Goal: Information Seeking & Learning: Learn about a topic

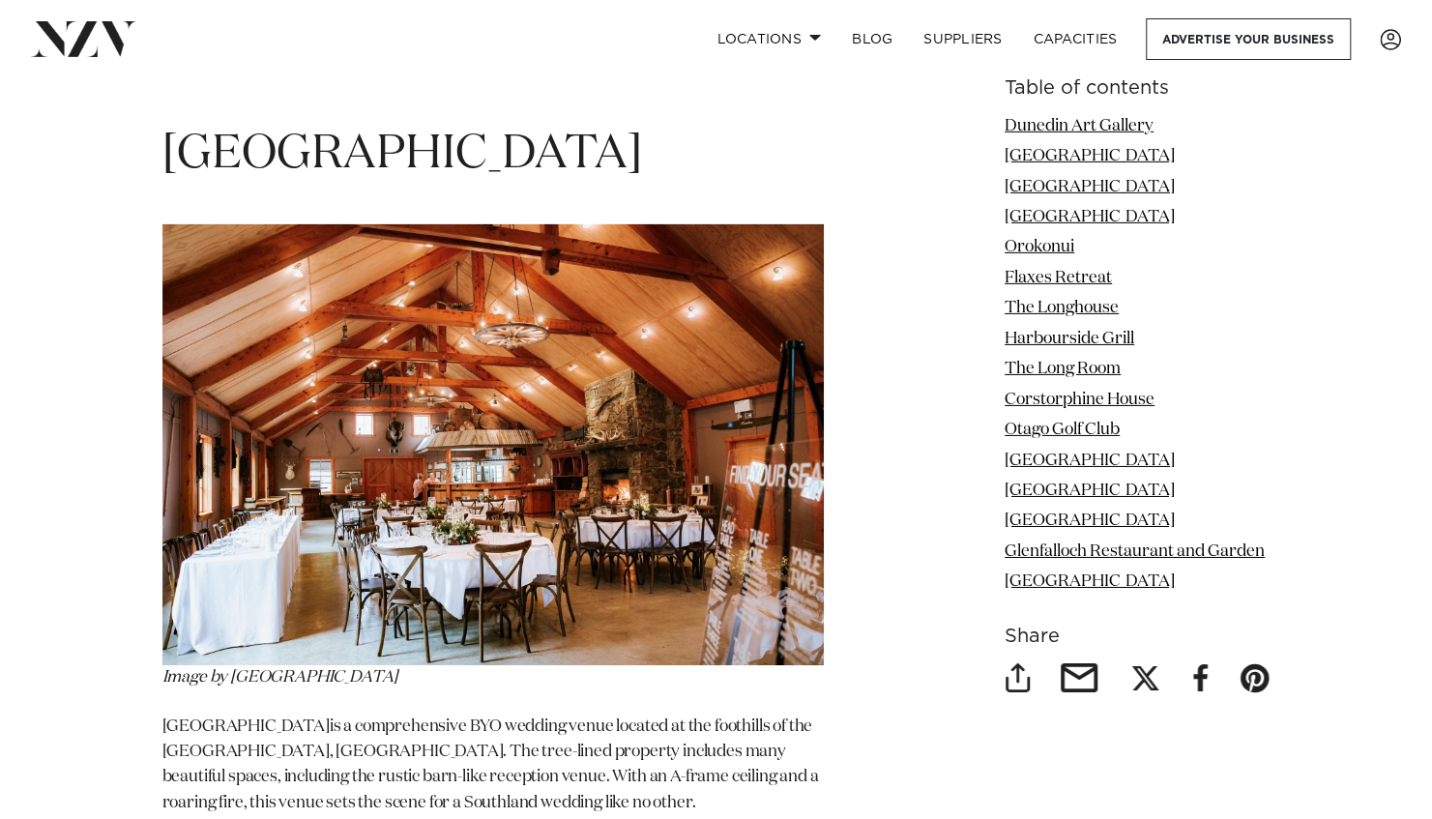
scroll to position [3675, 0]
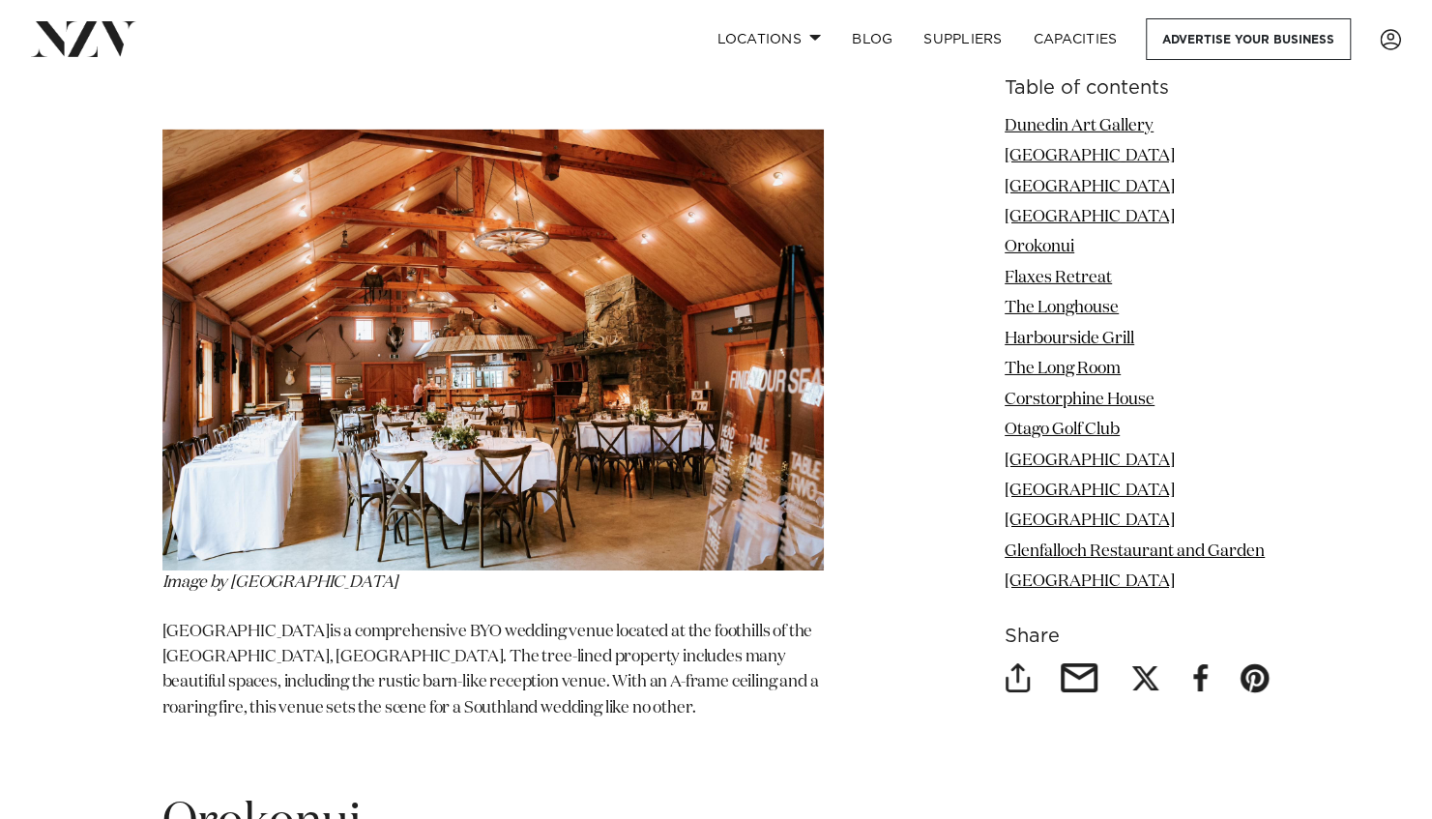
click at [468, 443] on img at bounding box center [492, 350] width 661 height 441
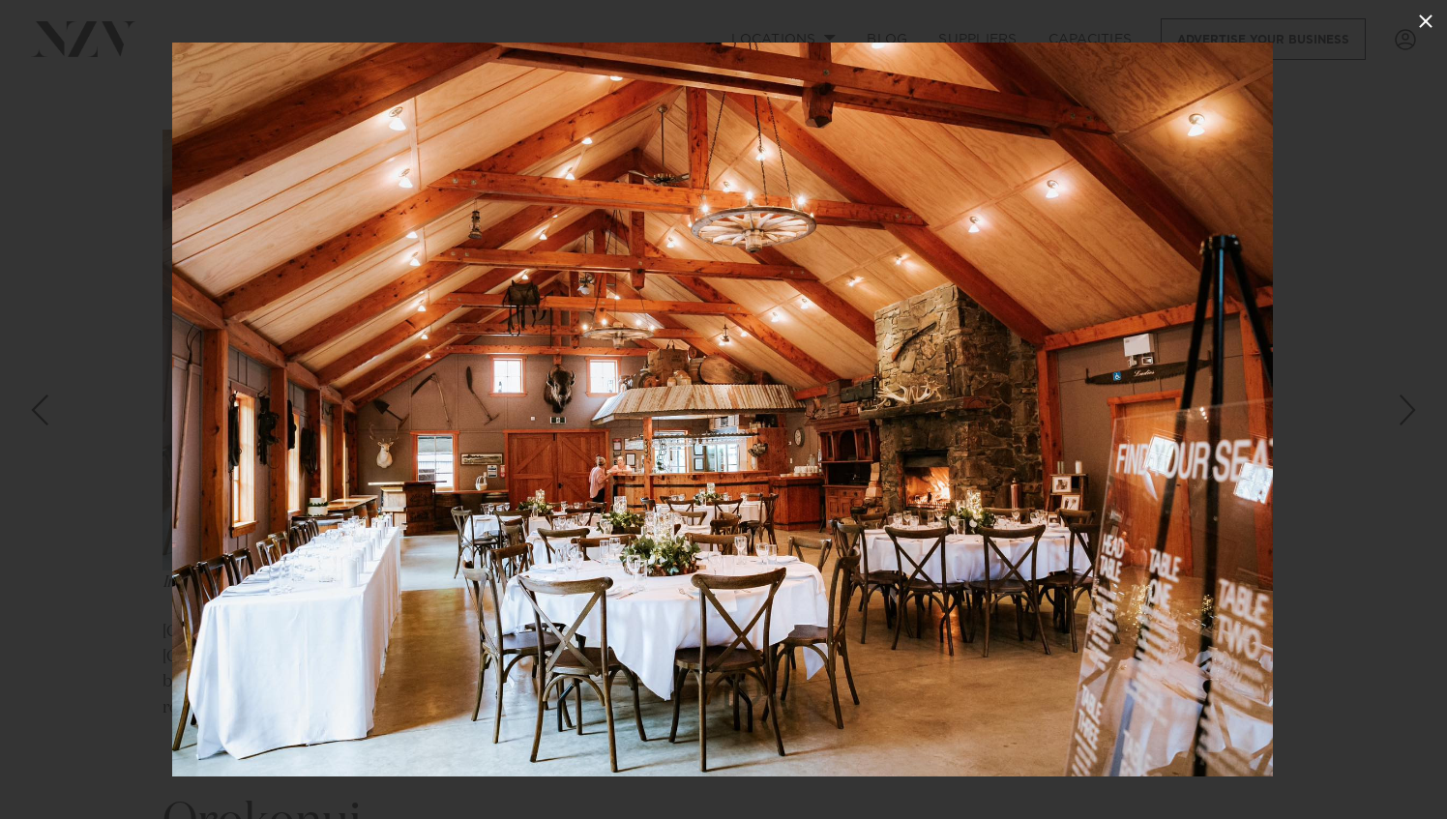
click at [1421, 22] on icon at bounding box center [1425, 21] width 23 height 23
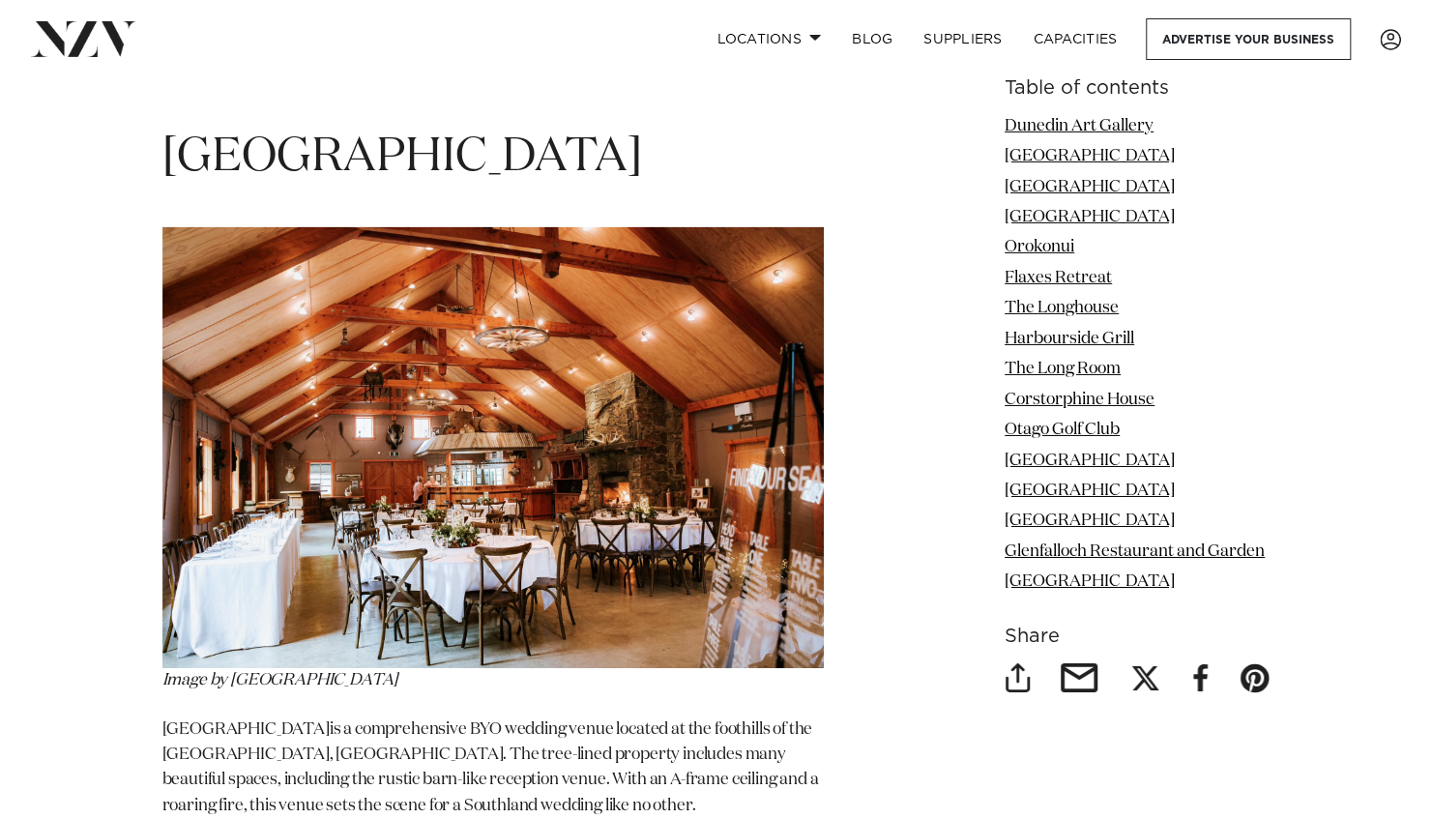
scroll to position [3481, 0]
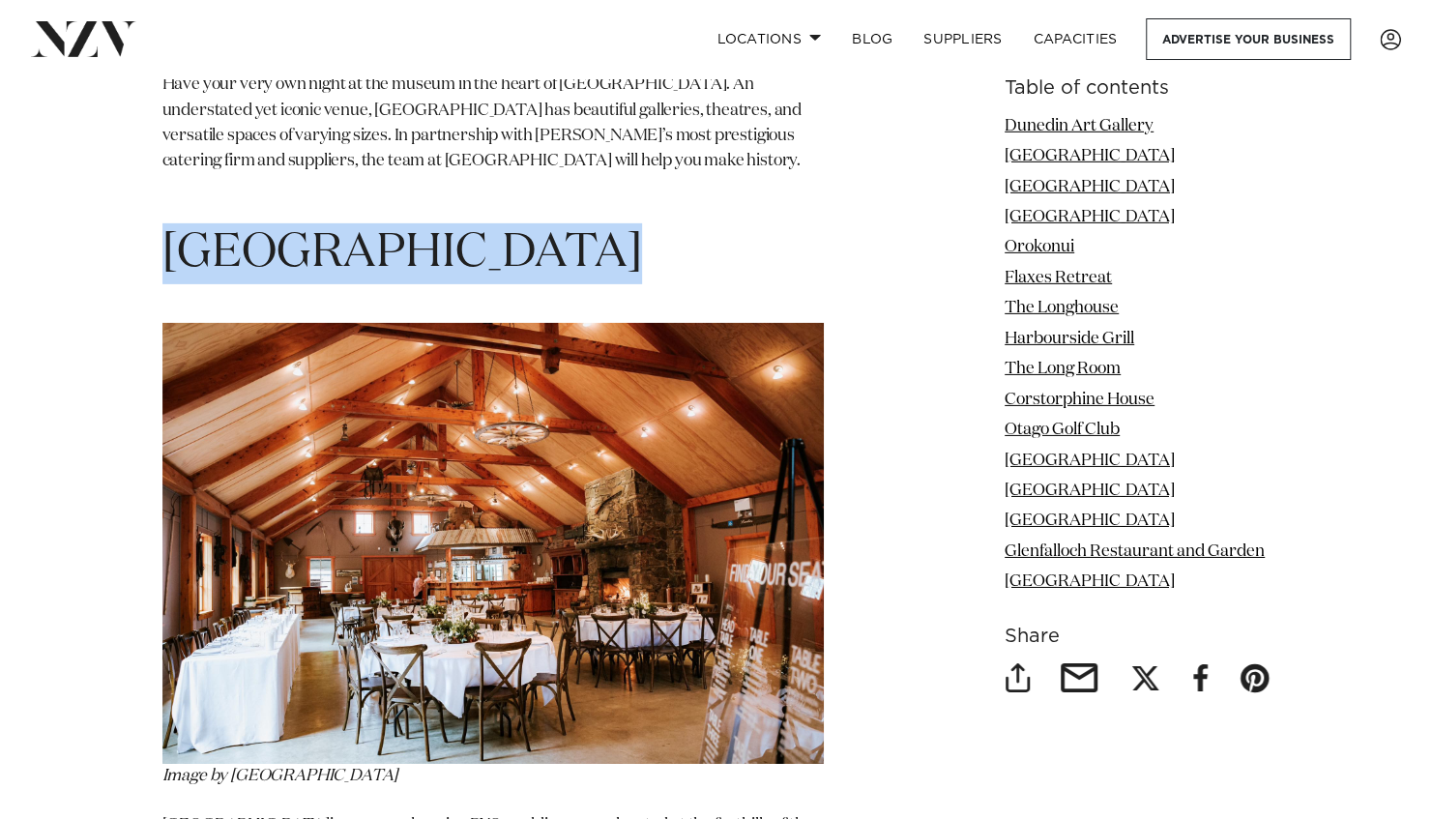
drag, startPoint x: 220, startPoint y: 195, endPoint x: 584, endPoint y: 190, distance: 364.6
click at [584, 223] on h1 "[GEOGRAPHIC_DATA]" at bounding box center [492, 253] width 661 height 61
copy h1 "[GEOGRAPHIC_DATA]"
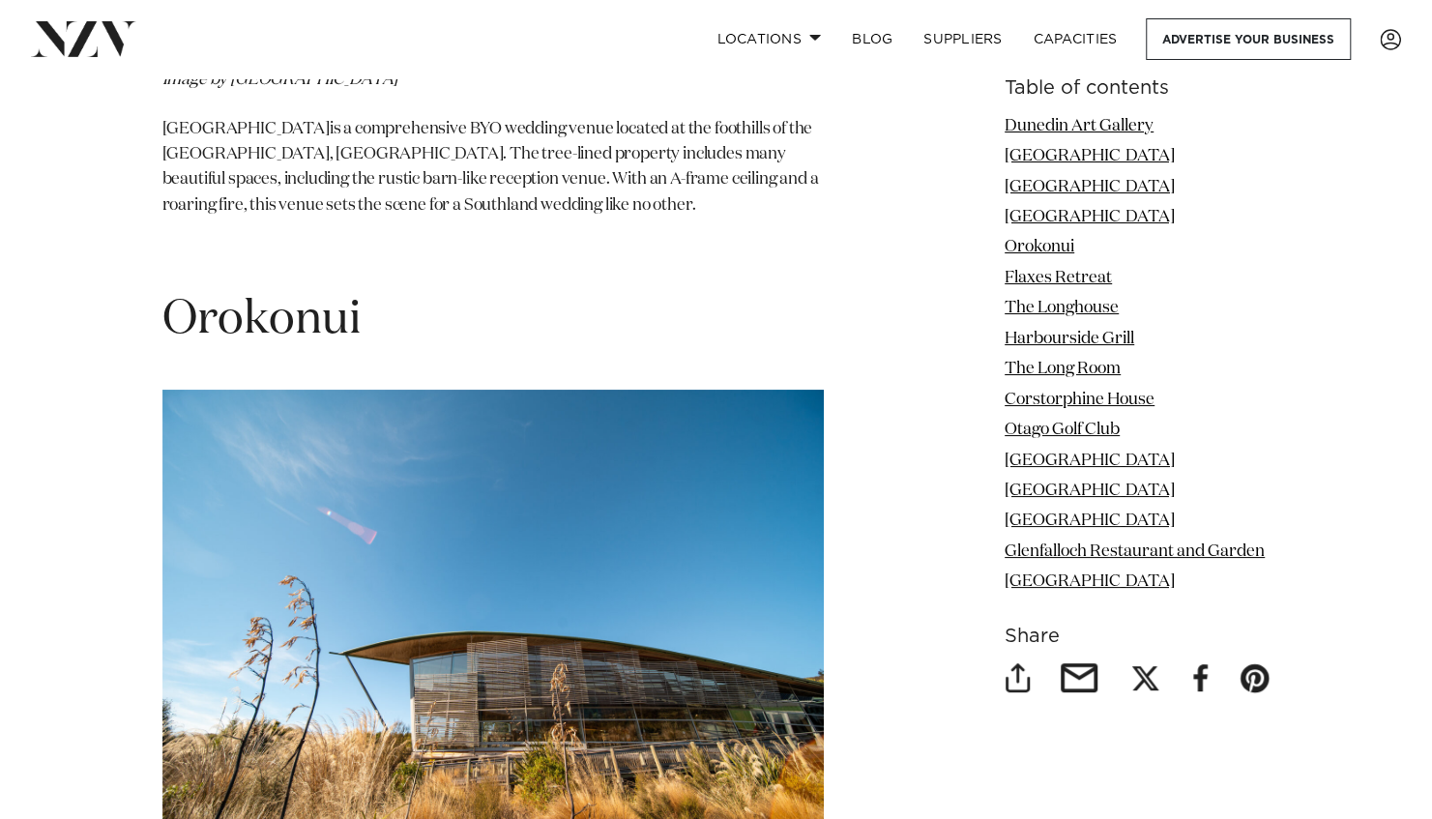
scroll to position [4352, 0]
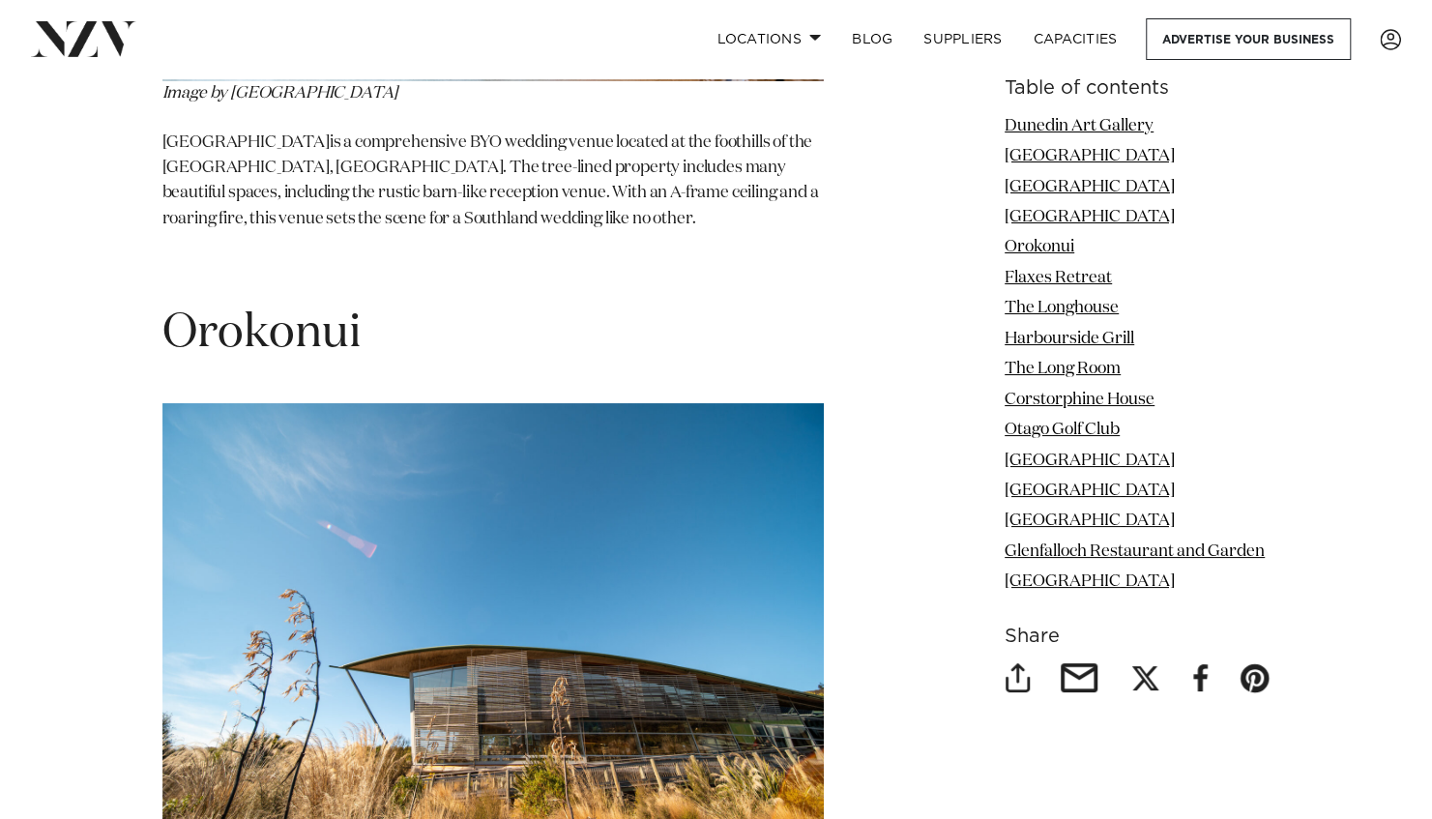
scroll to position [4158, 0]
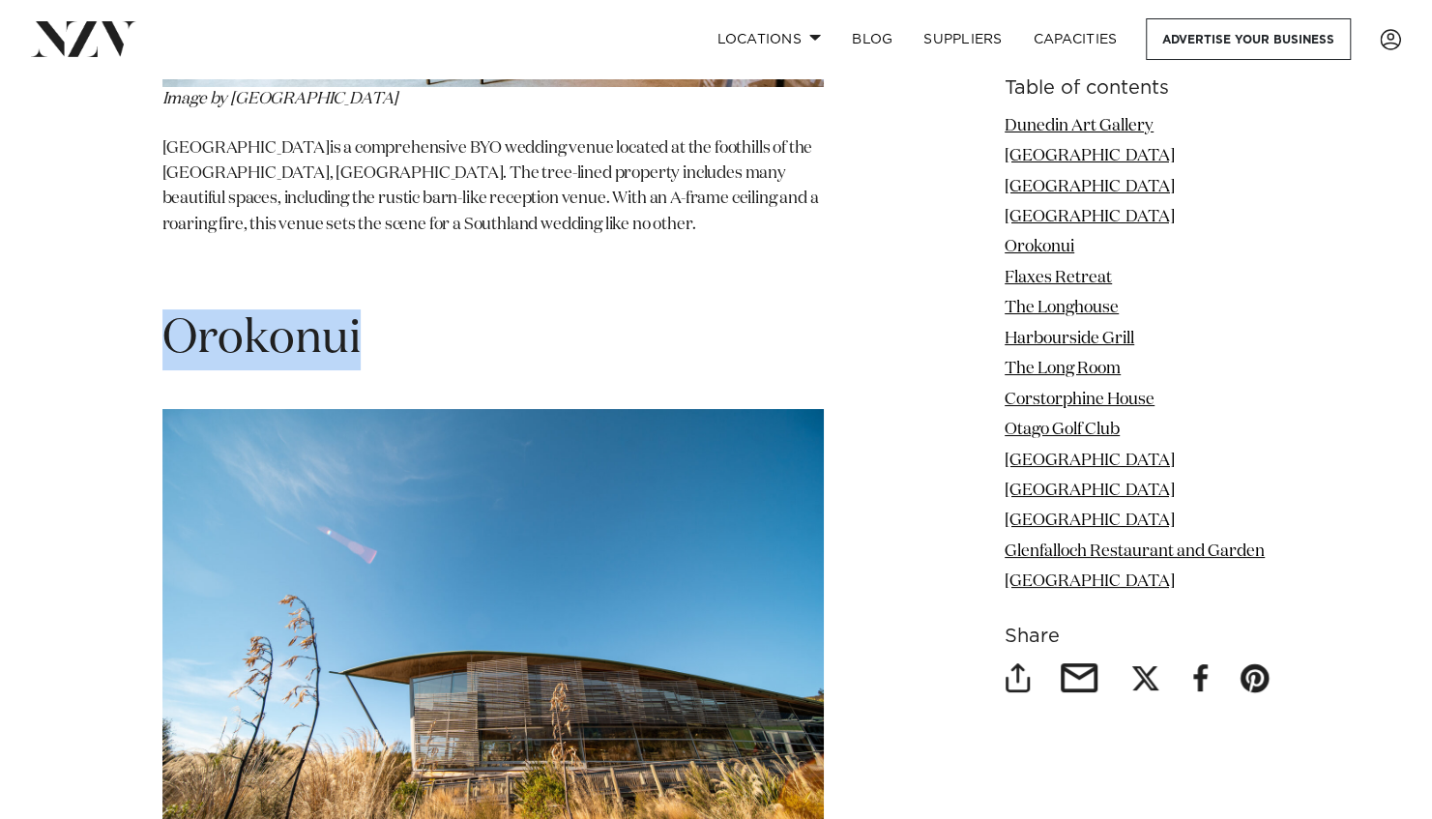
drag, startPoint x: 370, startPoint y: 277, endPoint x: 161, endPoint y: 275, distance: 209.9
copy h1 "Orokonui"
click at [460, 309] on h1 "Orokonui" at bounding box center [492, 339] width 661 height 61
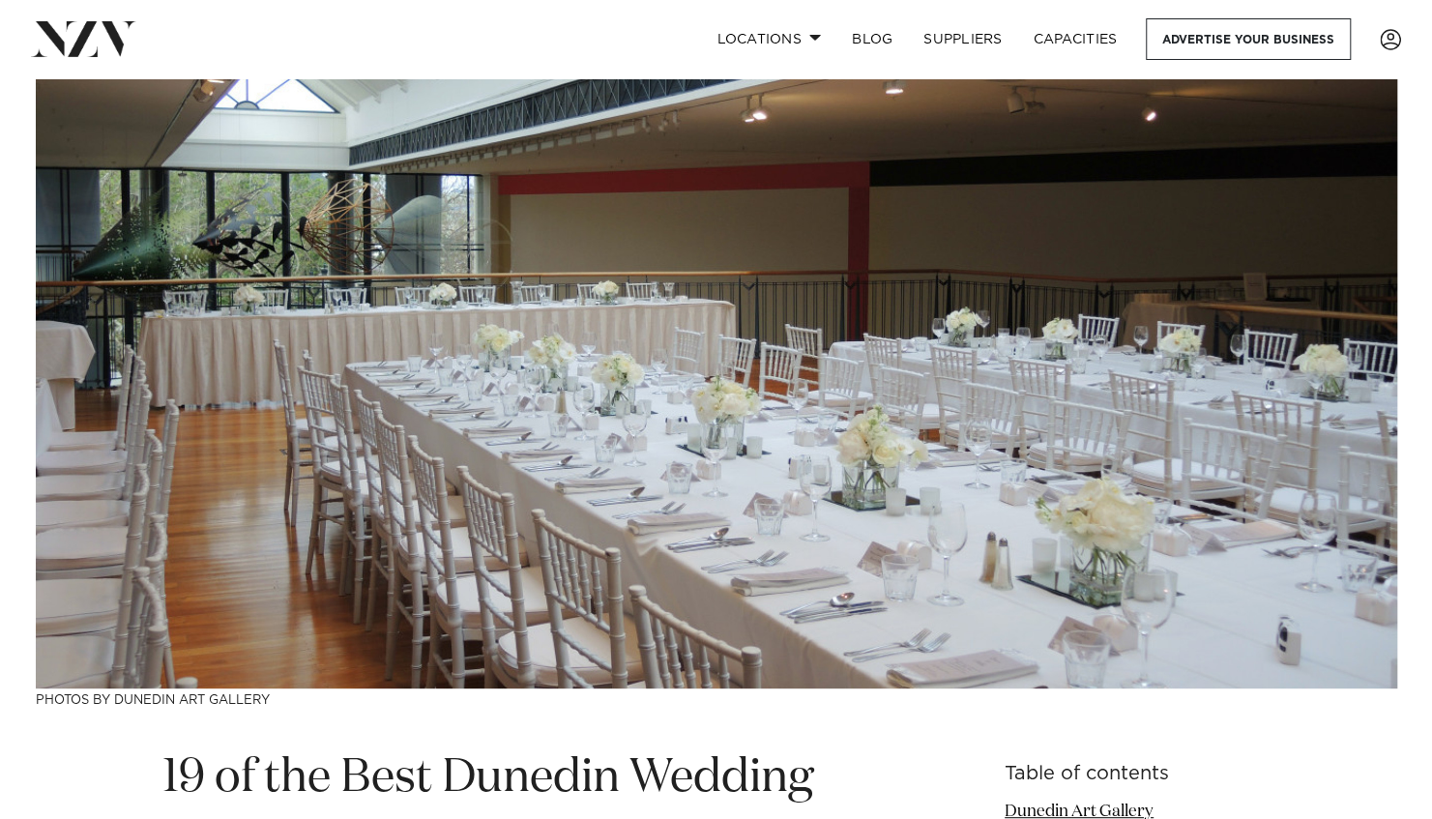
scroll to position [0, 0]
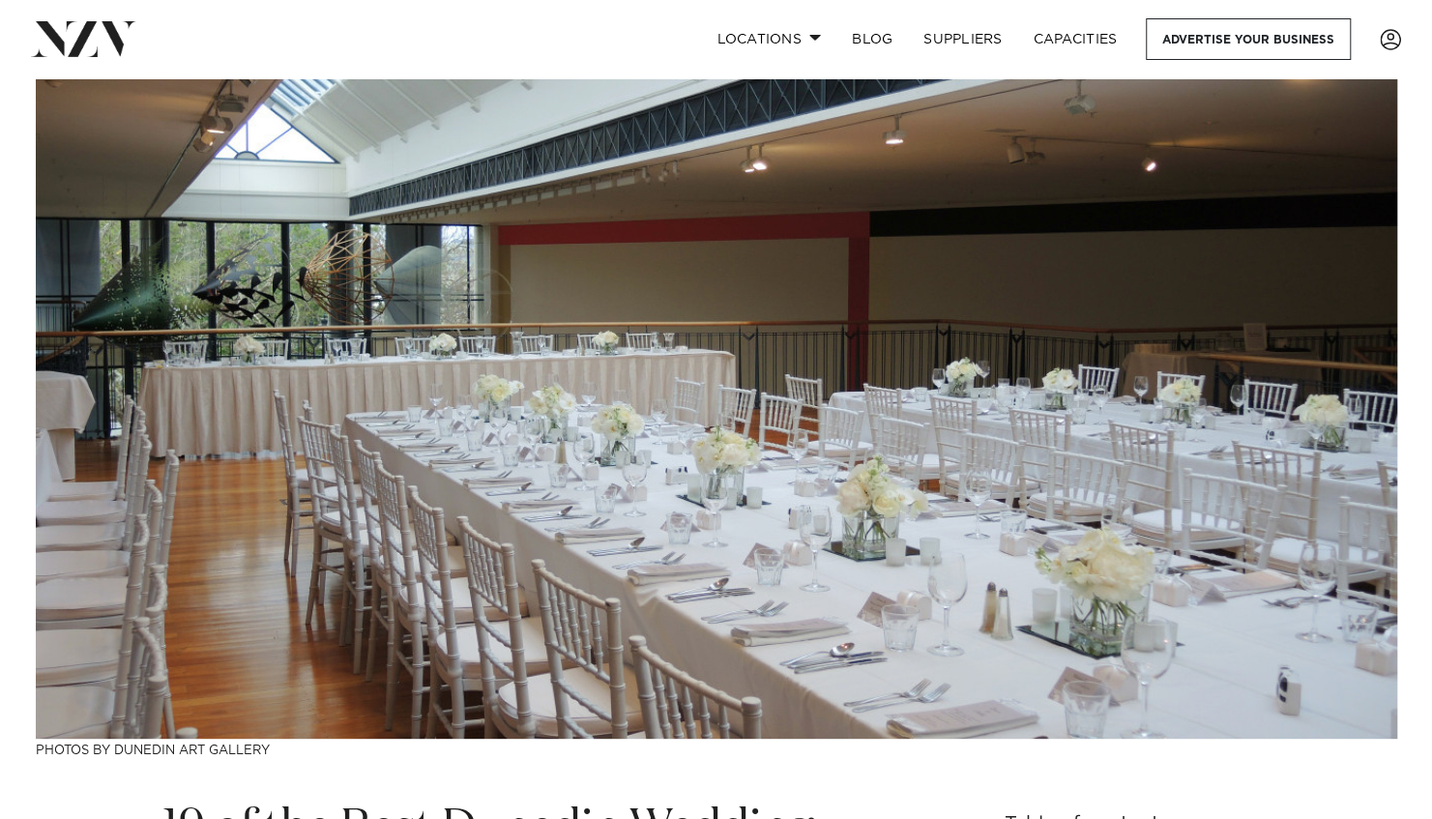
click at [294, 44] on link at bounding box center [229, 38] width 397 height 35
